Goal: Information Seeking & Learning: Learn about a topic

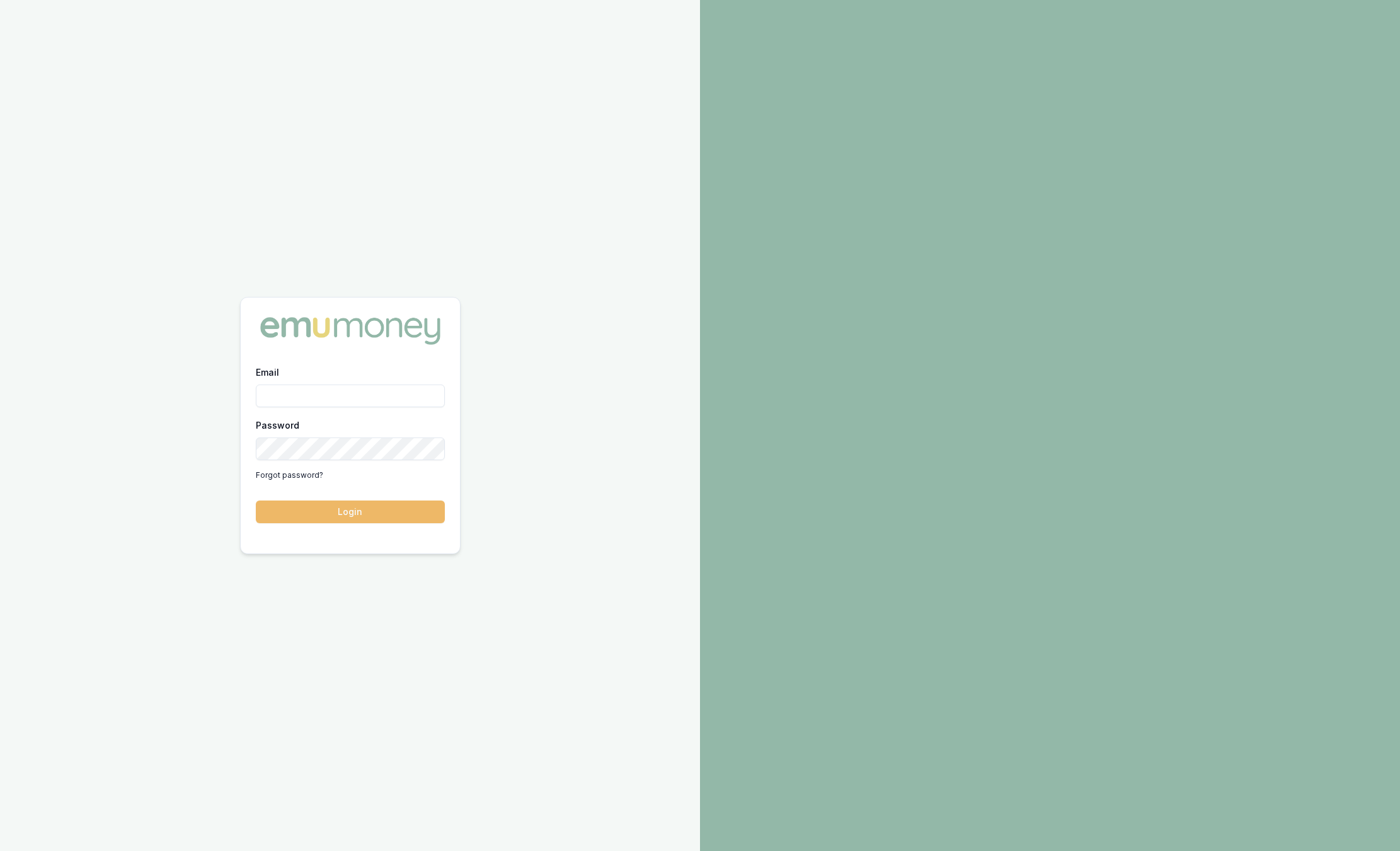
type input "sam.crouch@emumoney.com.au"
click at [347, 518] on button "Login" at bounding box center [350, 511] width 189 height 23
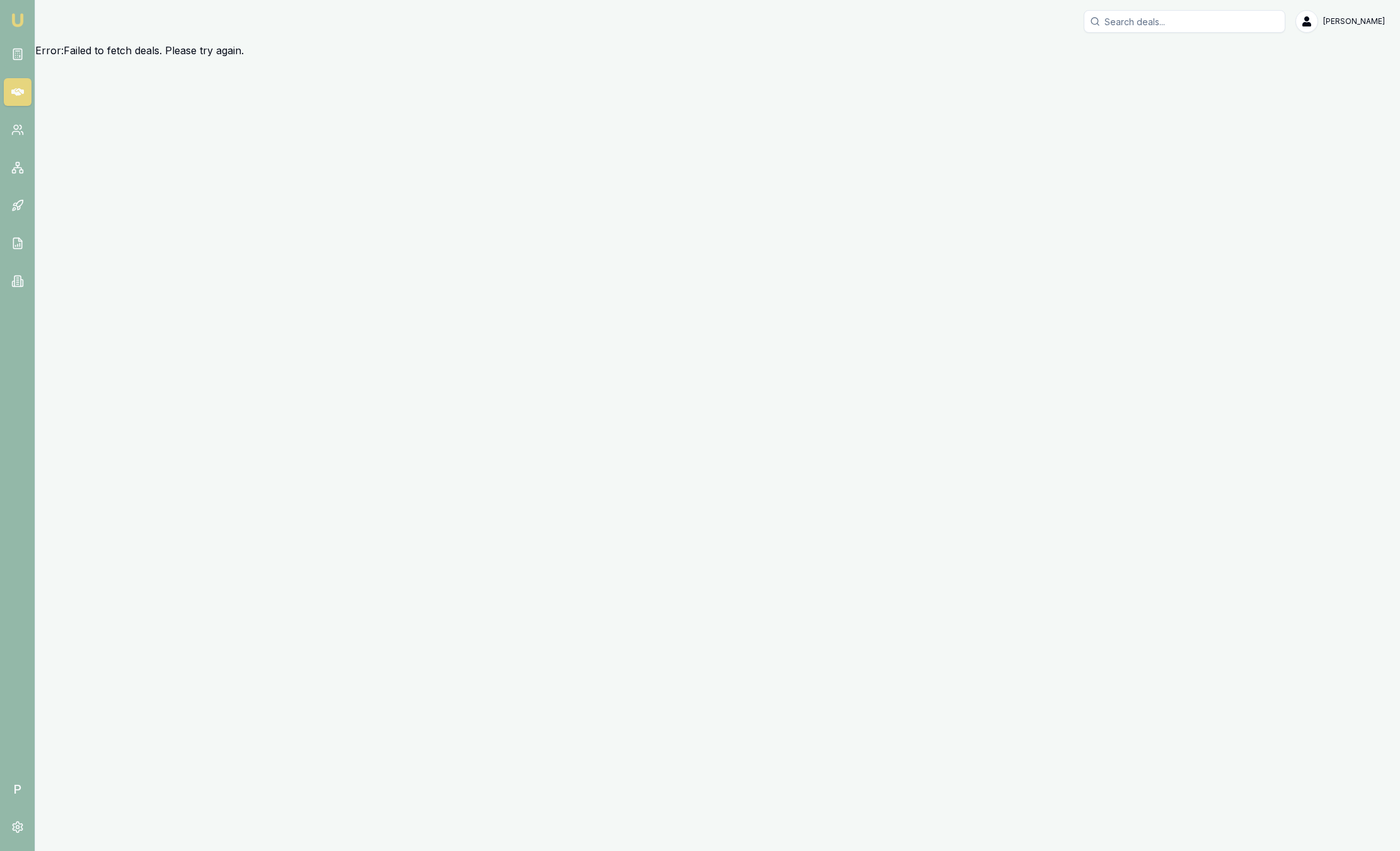
click at [12, 20] on img at bounding box center [17, 20] width 15 height 15
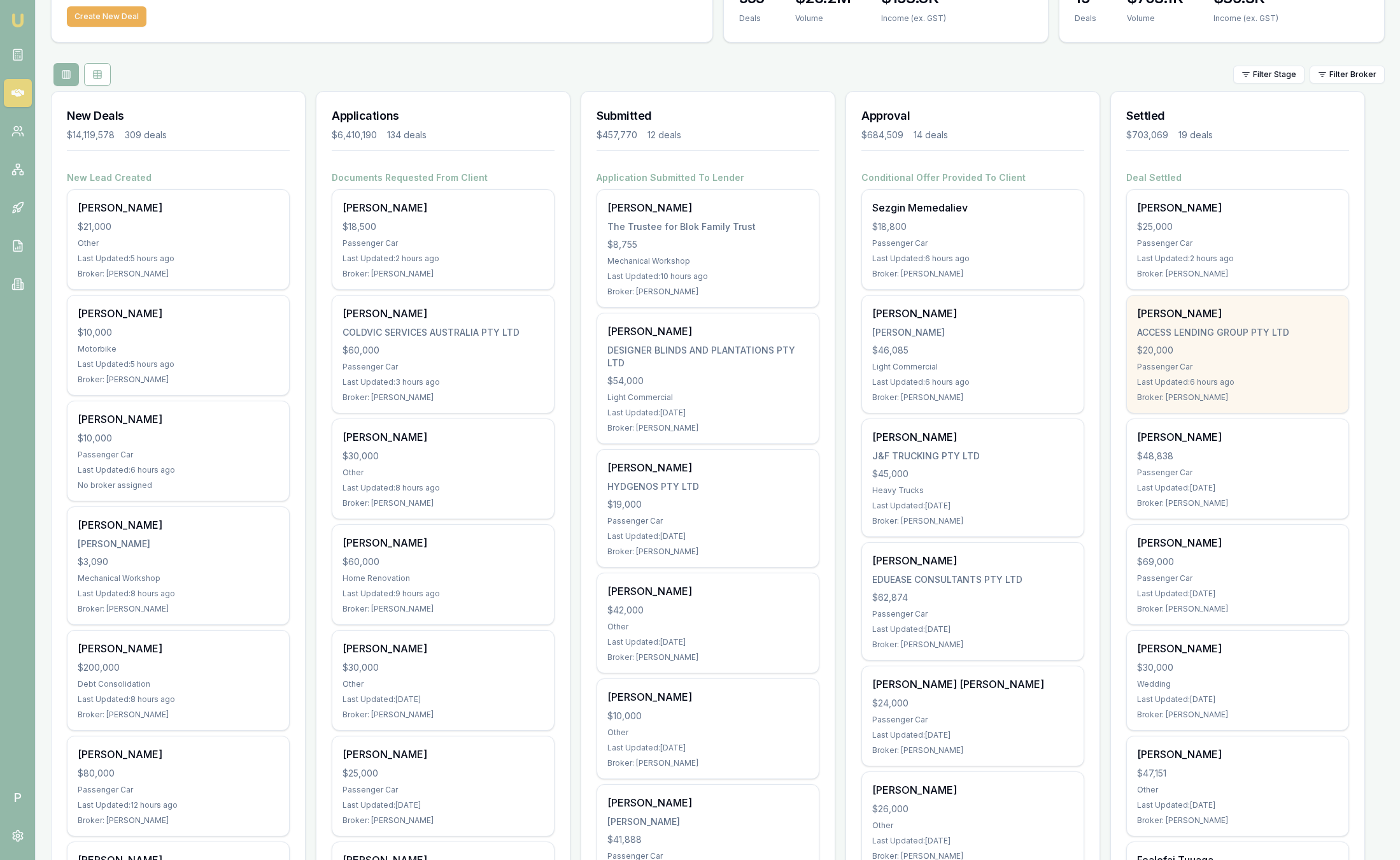
scroll to position [84, 0]
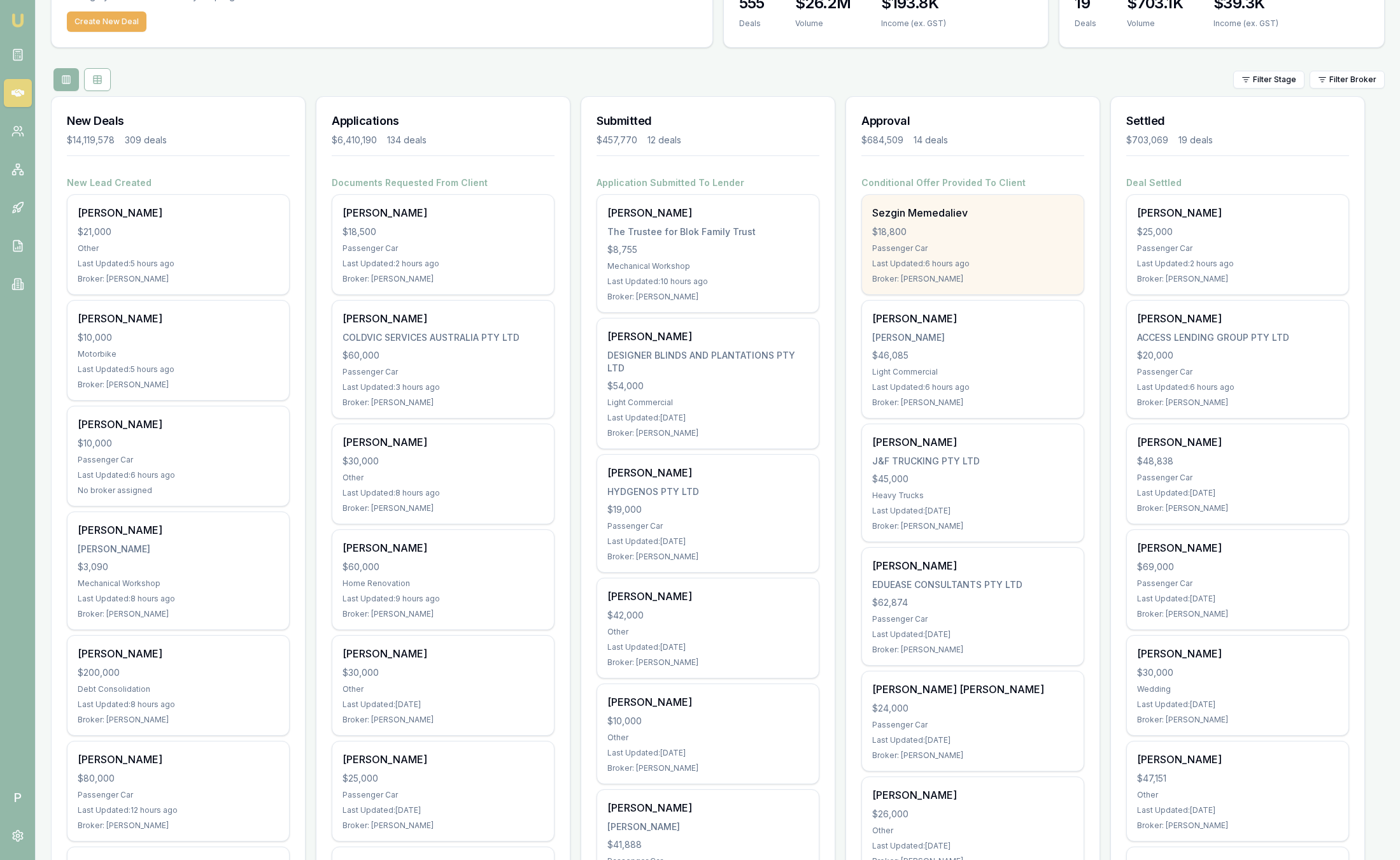
click at [986, 256] on div "Sezgin Memedaliev $18,800 Passenger Car Last Updated: 6 hours ago Broker: Jacks…" at bounding box center [974, 245] width 222 height 99
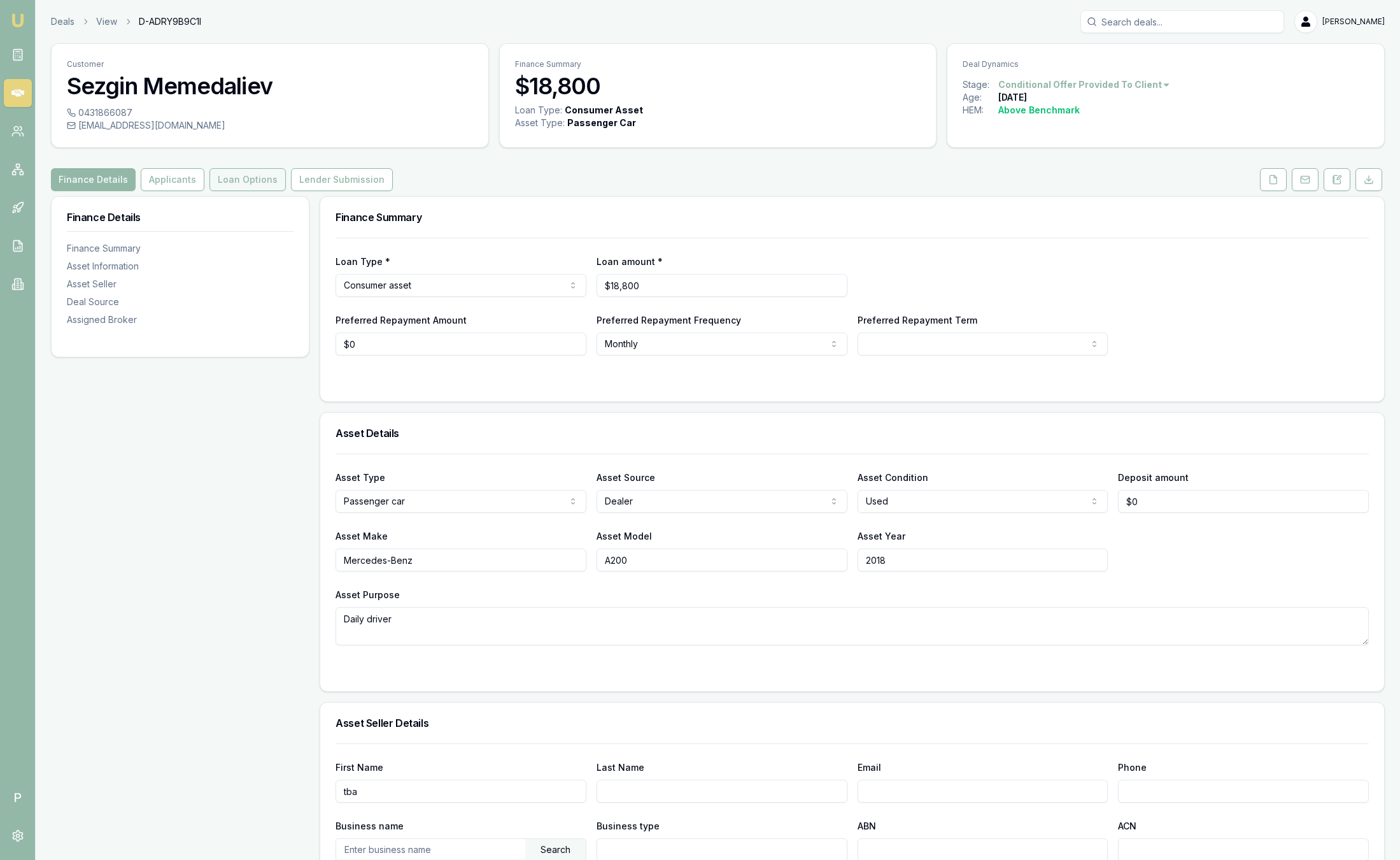
click at [245, 178] on button "Loan Options" at bounding box center [247, 180] width 76 height 23
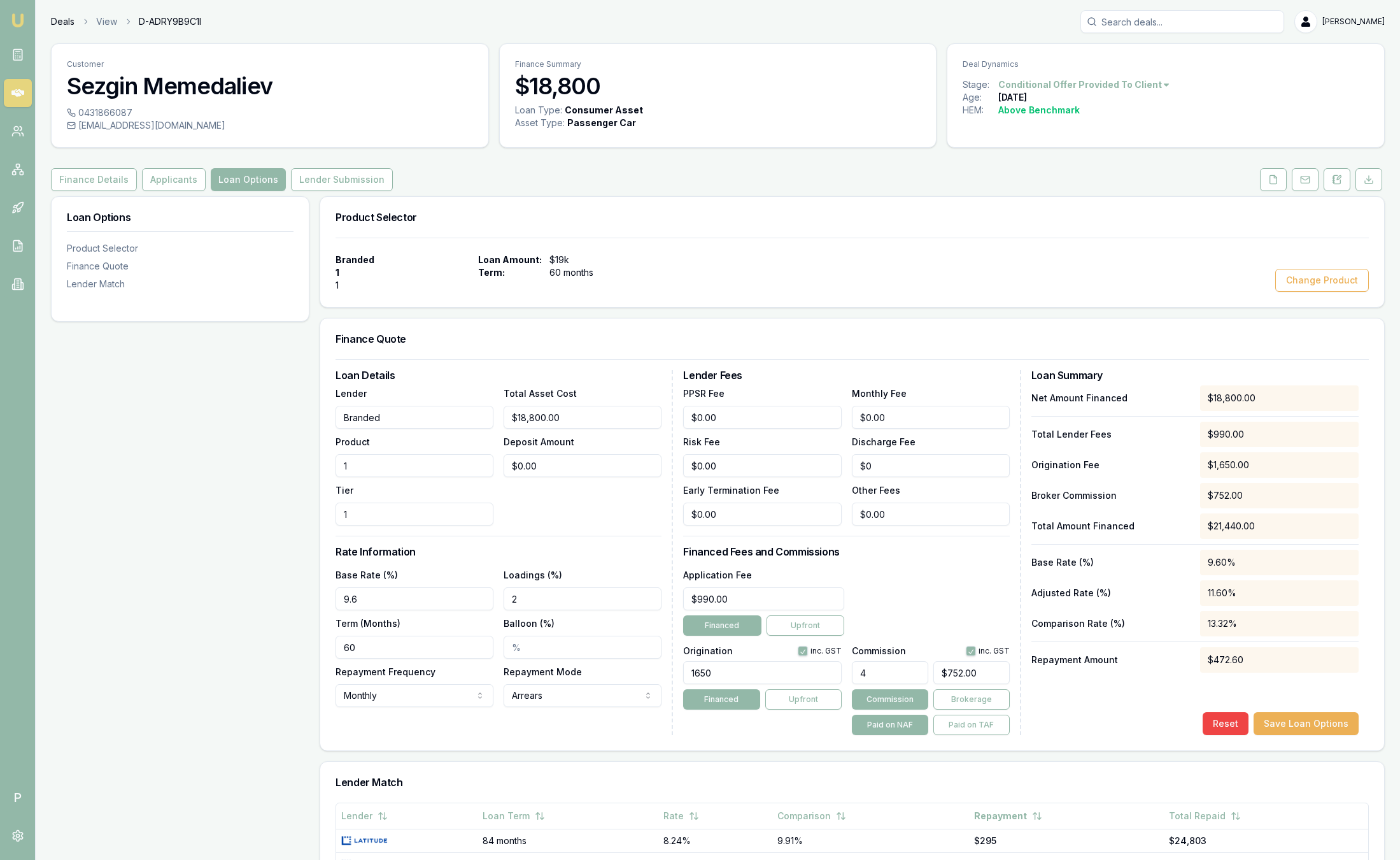
click at [63, 22] on link "Deals" at bounding box center [62, 21] width 24 height 13
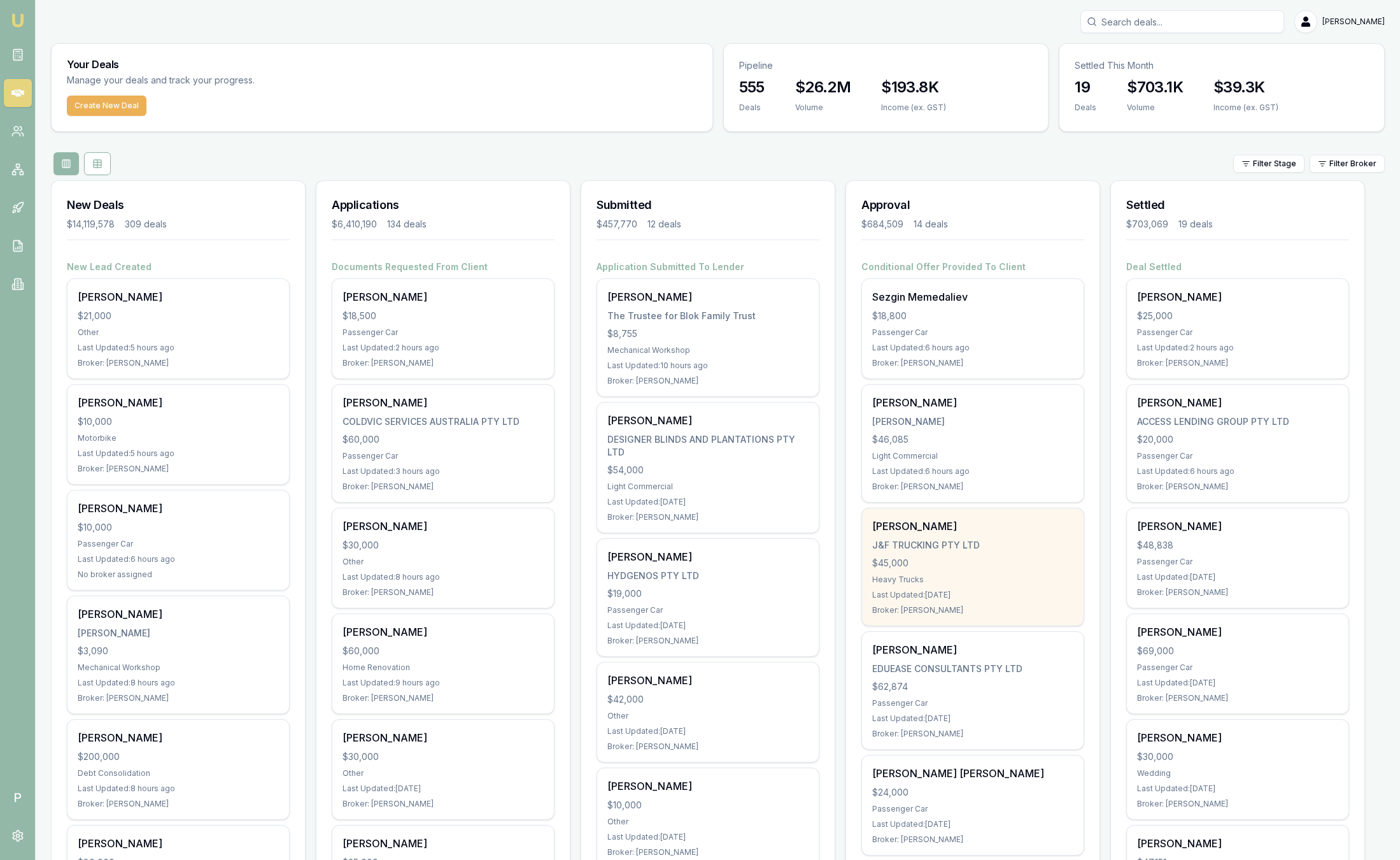
scroll to position [13, 0]
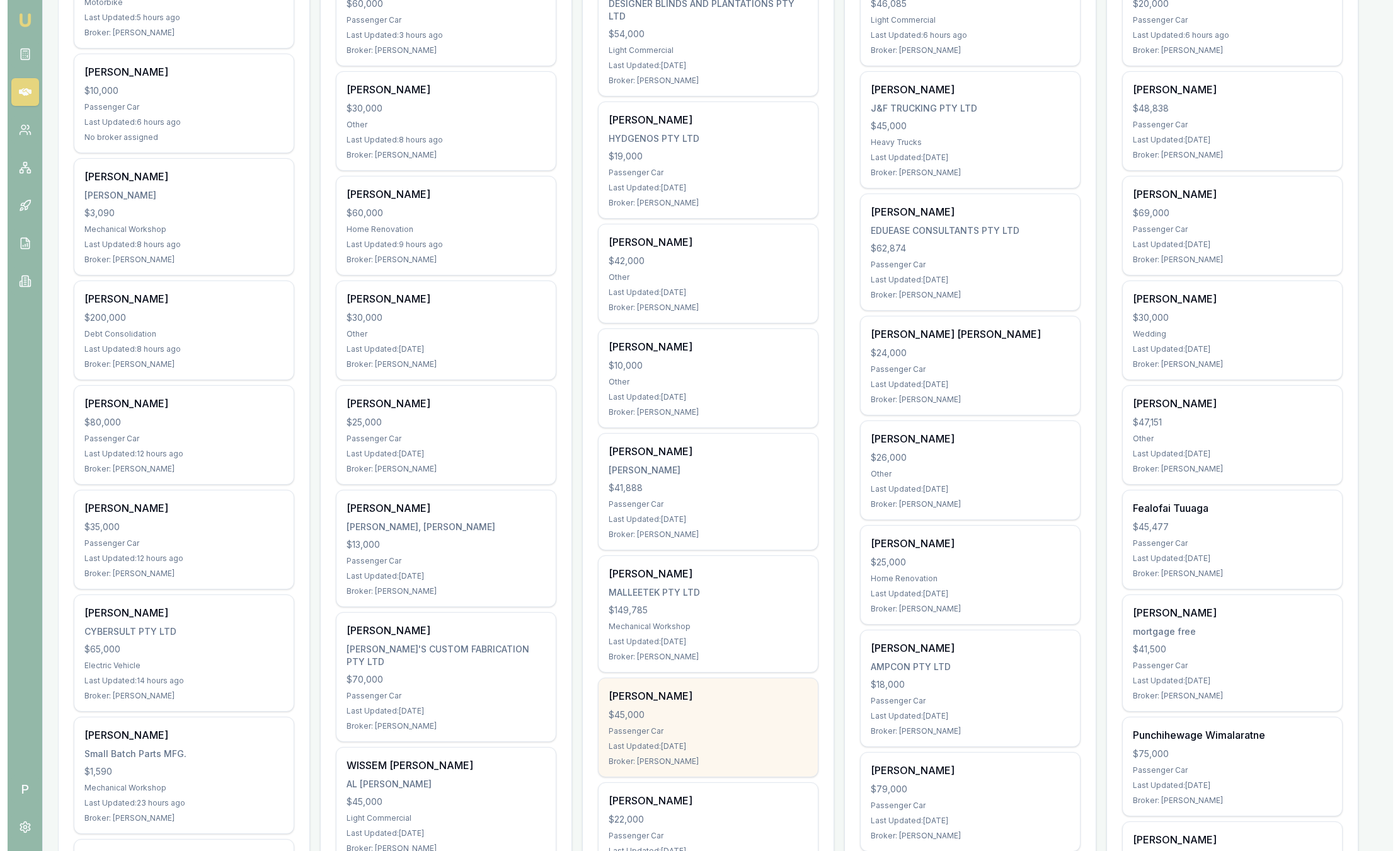
scroll to position [0, 0]
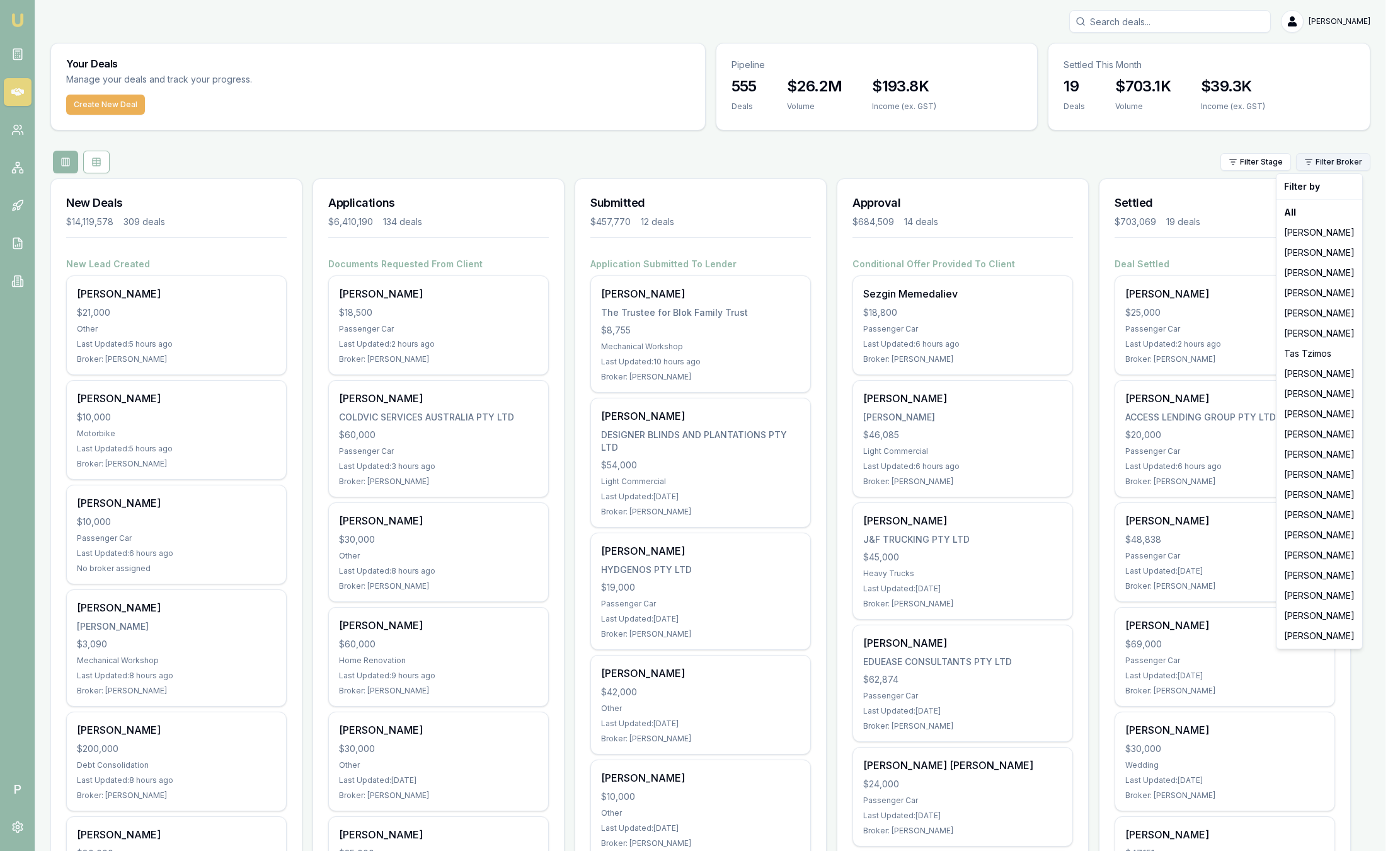
click at [1355, 169] on html "Emu Broker P [PERSON_NAME] Toggle Menu Your Deals Manage your deals and track y…" at bounding box center [700, 425] width 1400 height 851
click at [1314, 290] on div "[PERSON_NAME]" at bounding box center [1320, 293] width 80 height 21
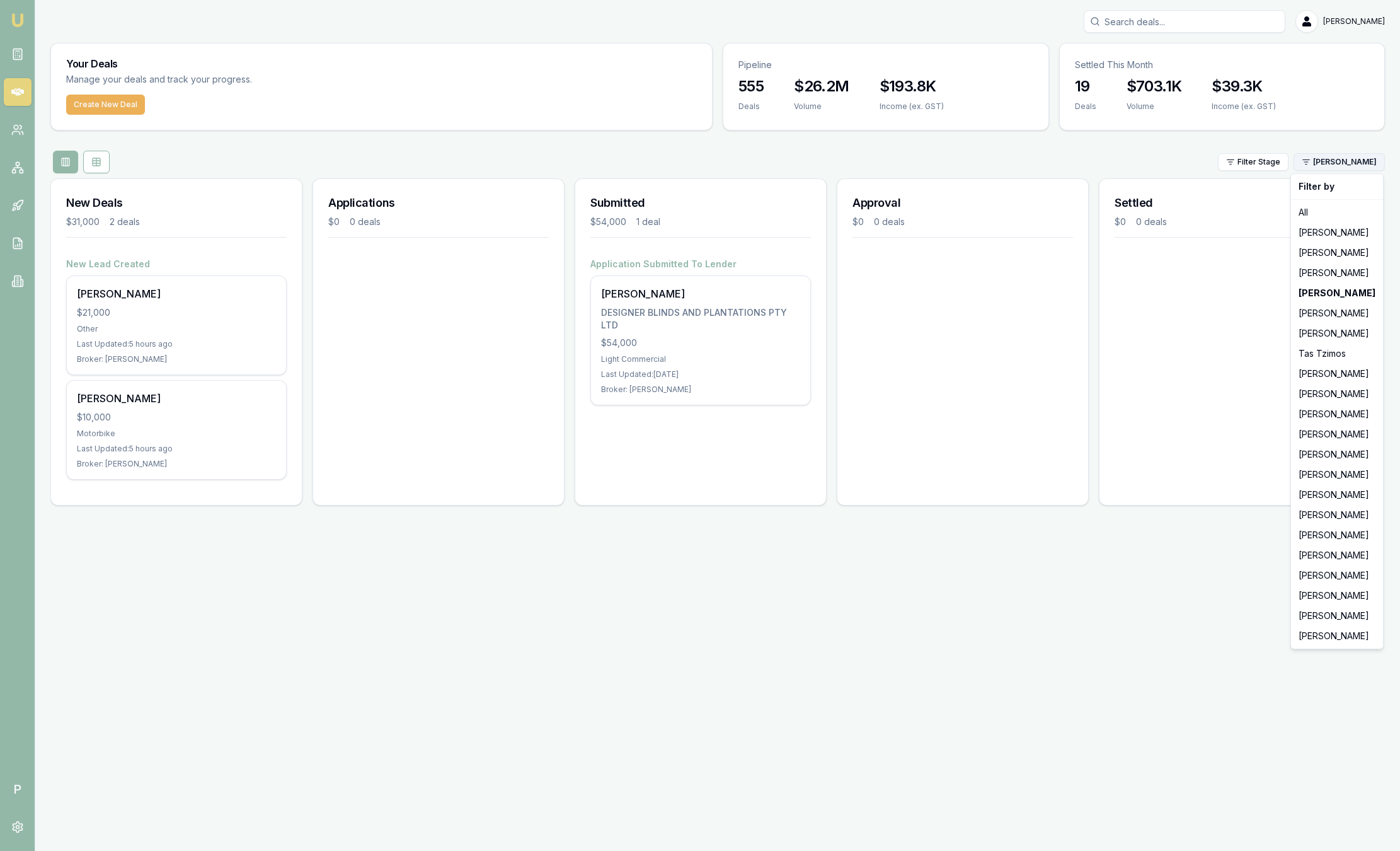
click at [1351, 161] on html "Emu Broker P [PERSON_NAME] Toggle Menu Your Deals Manage your deals and track y…" at bounding box center [700, 425] width 1400 height 851
click at [1303, 370] on div "[PERSON_NAME]" at bounding box center [1337, 374] width 87 height 21
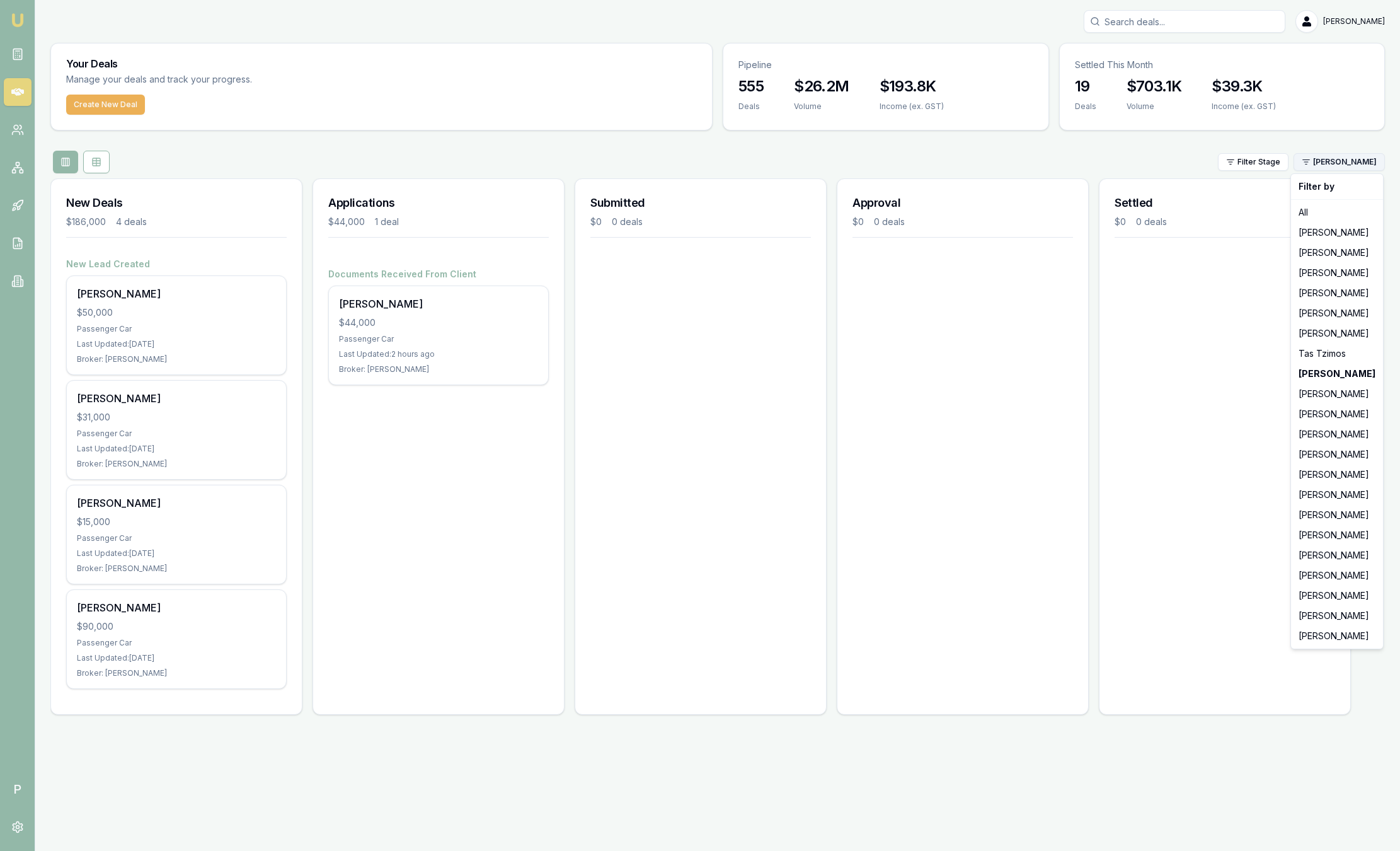
click at [1347, 165] on html "Emu Broker P [PERSON_NAME] Toggle Menu Your Deals Manage your deals and track y…" at bounding box center [700, 425] width 1400 height 851
click at [1326, 496] on div "[PERSON_NAME]" at bounding box center [1337, 495] width 87 height 21
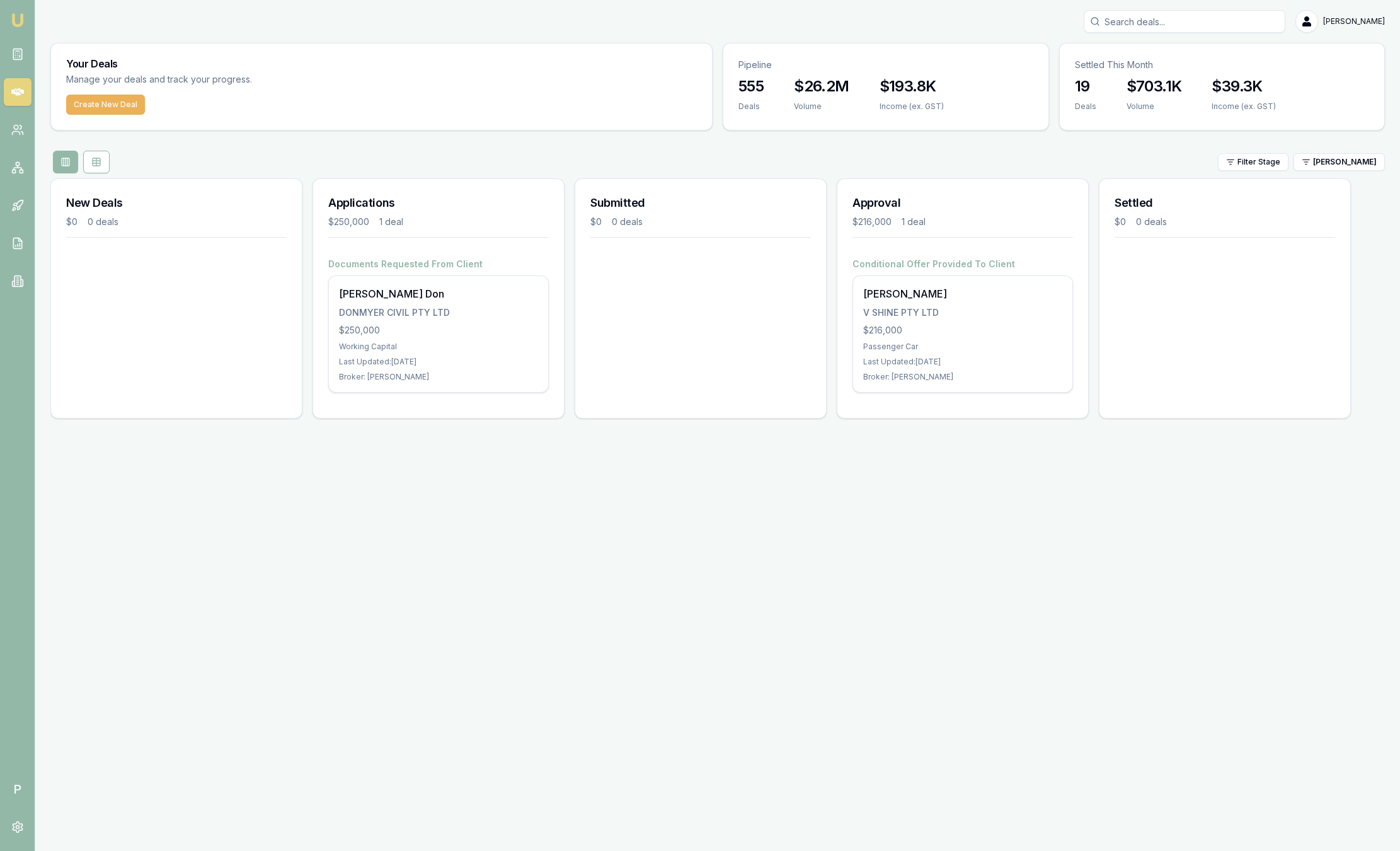
click at [1358, 176] on div "Your Deals Manage your deals and track your progress. Create New Deal Pipeline …" at bounding box center [717, 236] width 1334 height 386
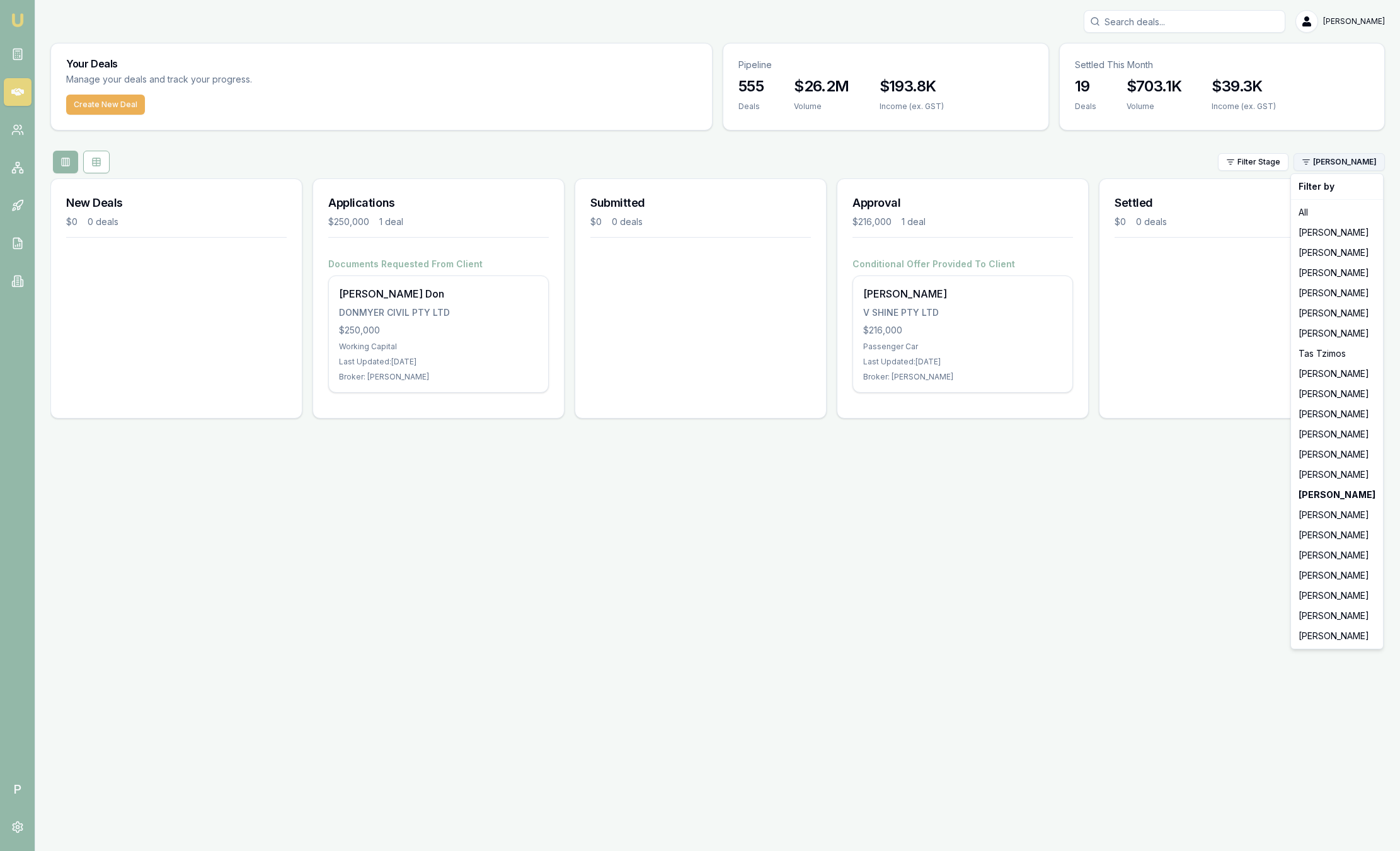
click at [1365, 165] on html "Emu Broker P [PERSON_NAME] Toggle Menu Your Deals Manage your deals and track y…" at bounding box center [700, 425] width 1400 height 851
click at [1327, 576] on div "[PERSON_NAME]" at bounding box center [1337, 575] width 87 height 21
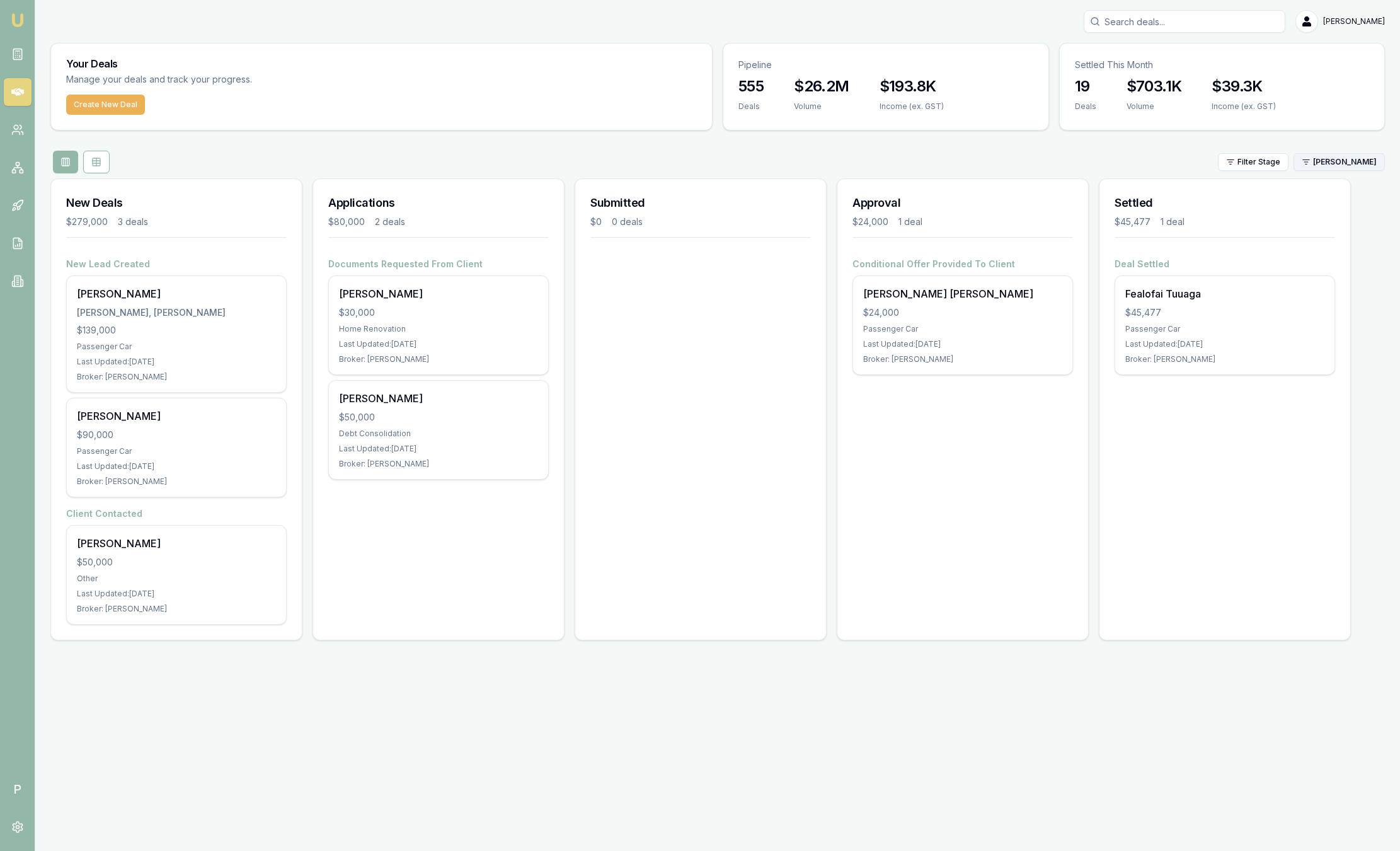
click at [1336, 163] on html "Emu Broker P [PERSON_NAME] Toggle Menu Your Deals Manage your deals and track y…" at bounding box center [700, 425] width 1400 height 851
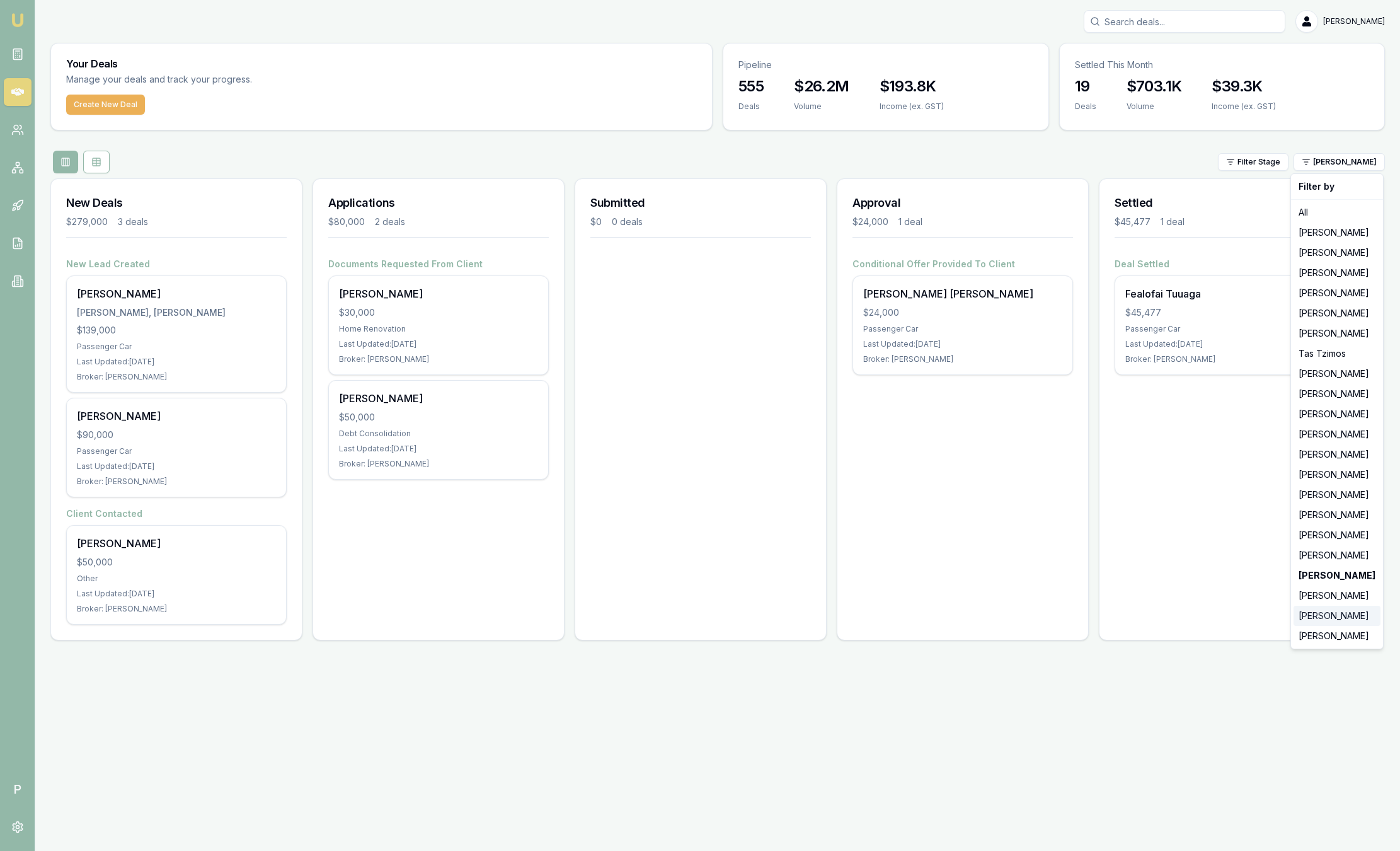
click at [1352, 609] on div "[PERSON_NAME]" at bounding box center [1337, 615] width 87 height 21
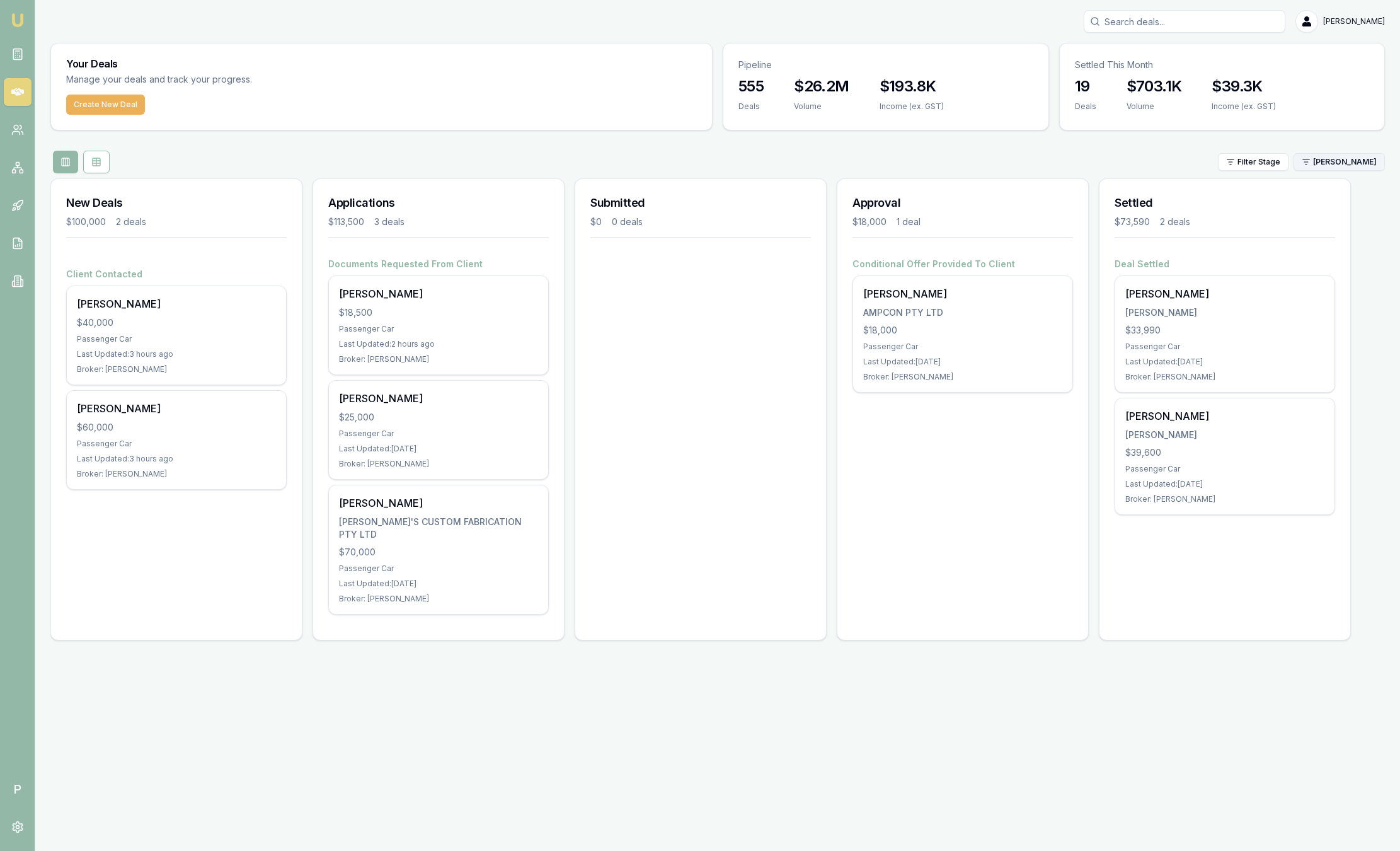
click at [1374, 163] on html "Emu Broker P [PERSON_NAME] Toggle Menu Your Deals Manage your deals and track y…" at bounding box center [700, 425] width 1400 height 851
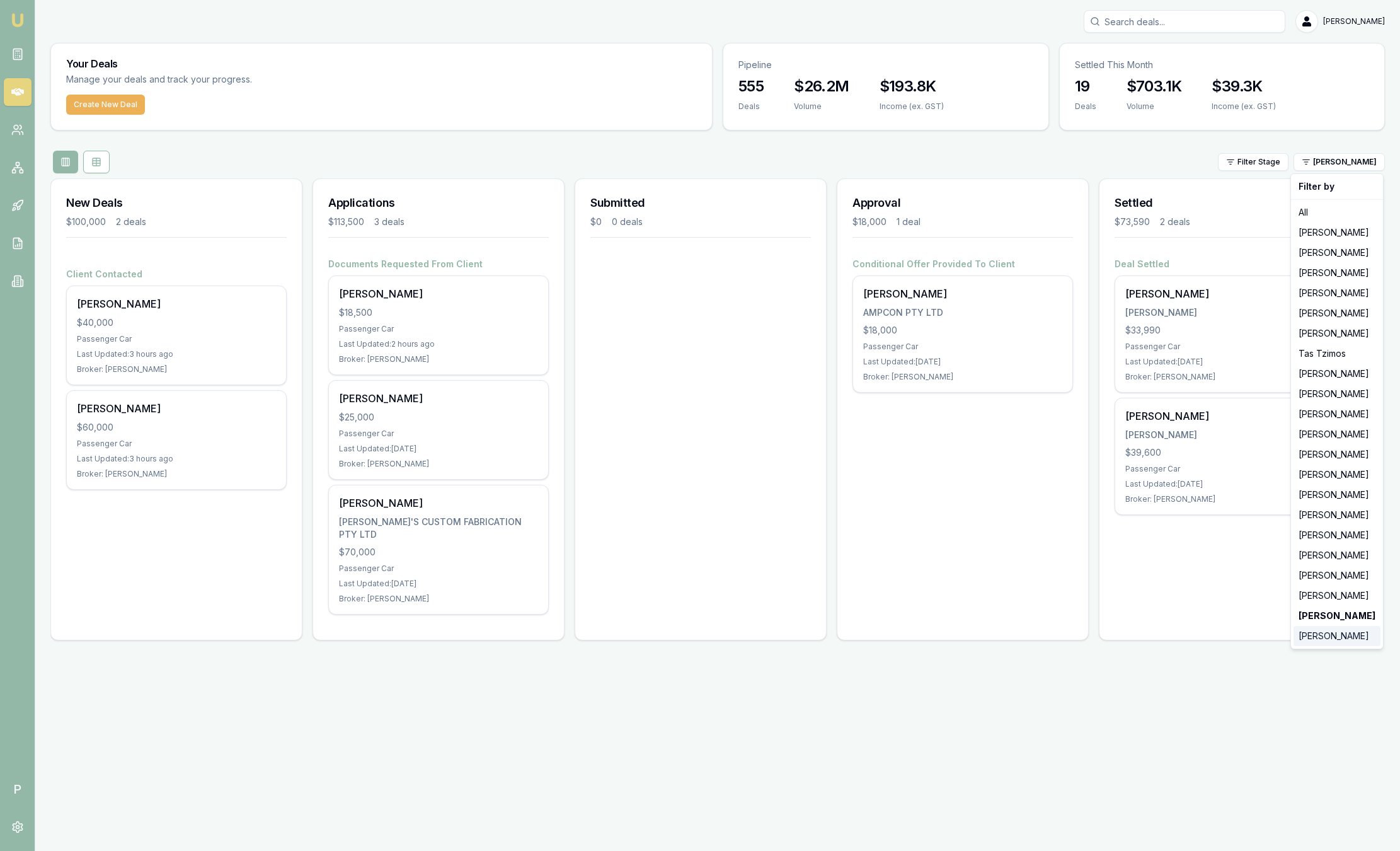
click at [1313, 629] on div "[PERSON_NAME]" at bounding box center [1337, 636] width 87 height 21
